Goal: Task Accomplishment & Management: Manage account settings

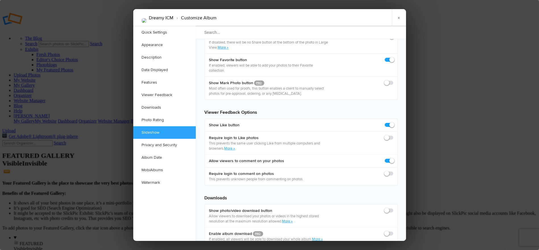
scroll to position [1260, 0]
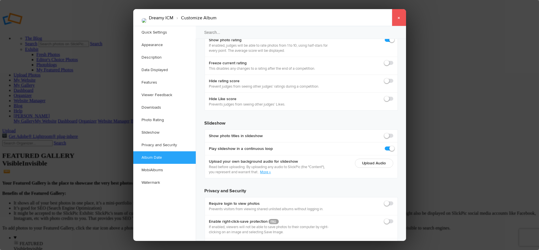
click at [397, 21] on link "×" at bounding box center [399, 17] width 14 height 17
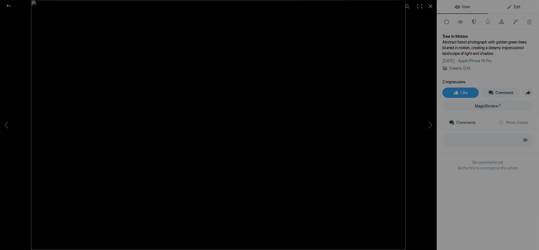
click at [516, 3] on link "Edit" at bounding box center [513, 7] width 51 height 14
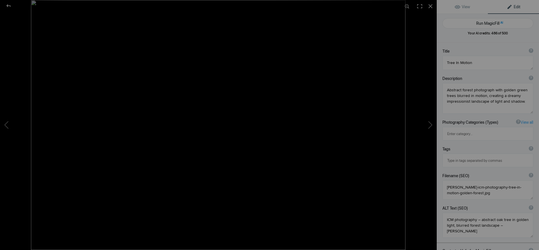
click at [501, 155] on input at bounding box center [488, 160] width 85 height 10
type input "forest"
